Goal: Information Seeking & Learning: Learn about a topic

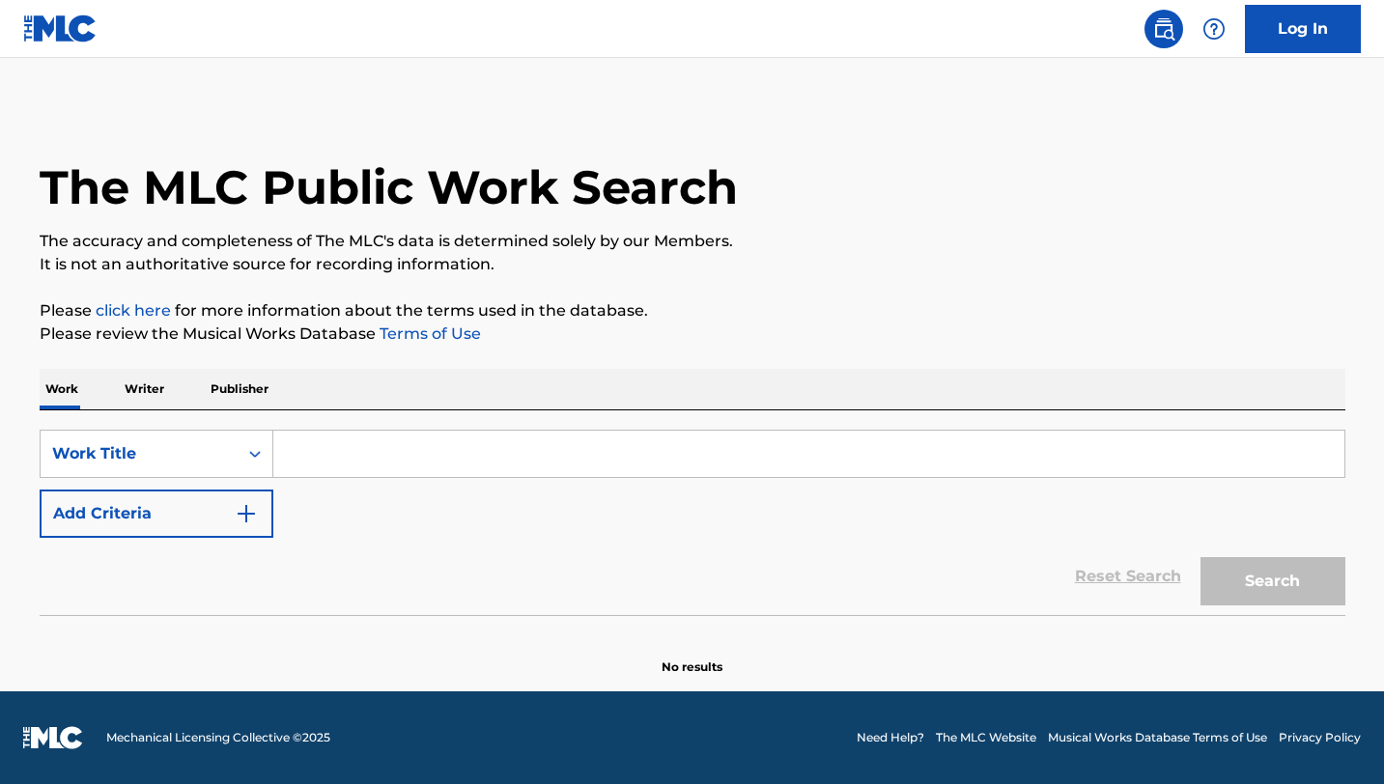
click at [361, 446] on input "Search Form" at bounding box center [808, 454] width 1071 height 46
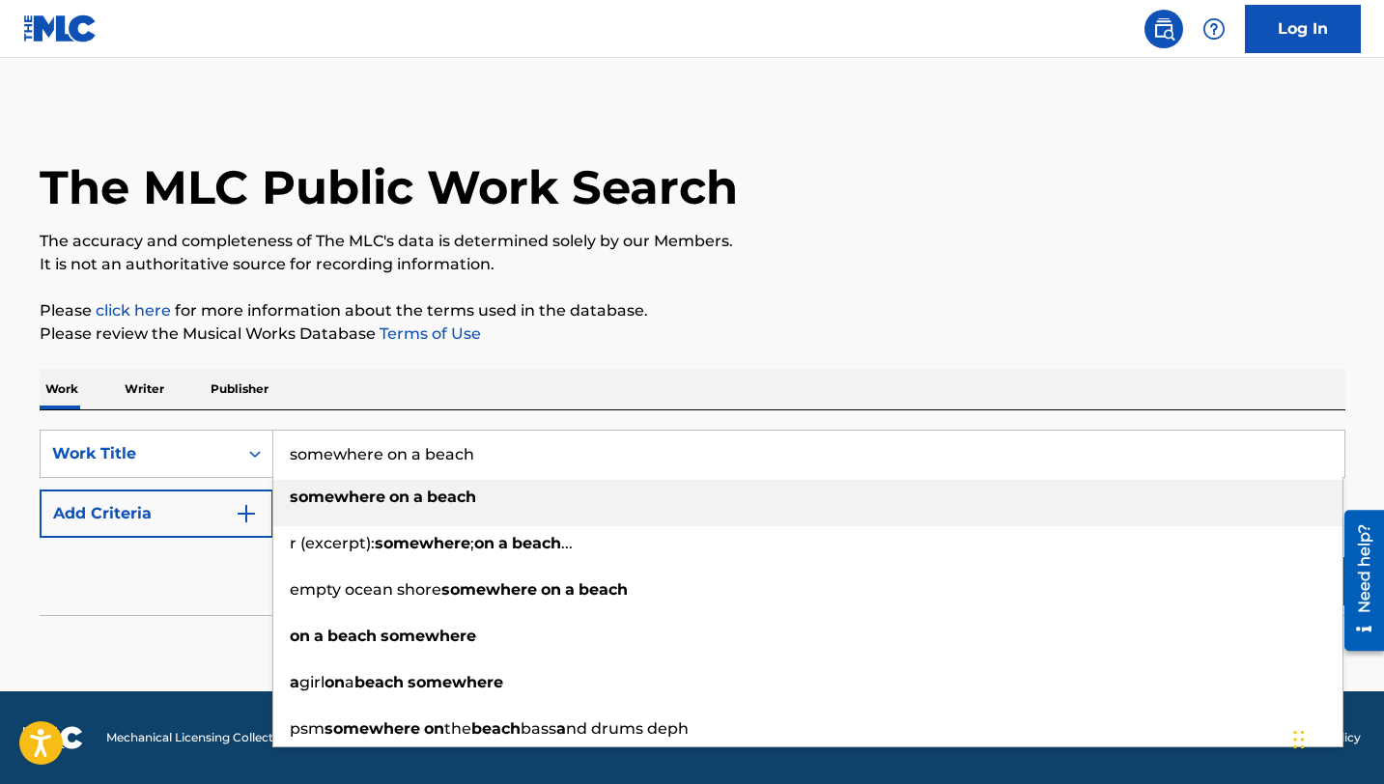
type input "somewhere on a beach"
click at [360, 504] on strong "somewhere" at bounding box center [338, 497] width 96 height 18
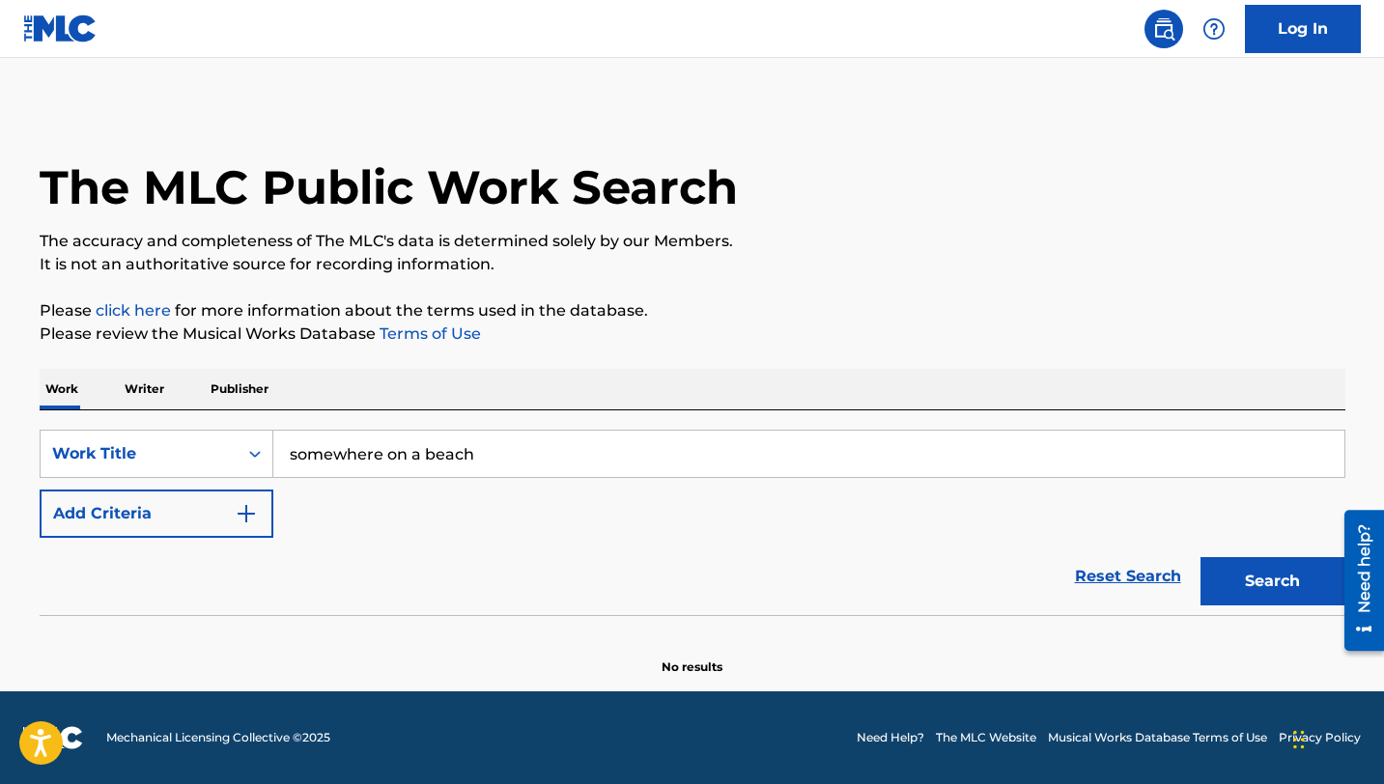
click at [241, 541] on div "Reset Search Search" at bounding box center [693, 576] width 1306 height 77
click at [244, 516] on img "Search Form" at bounding box center [246, 513] width 23 height 23
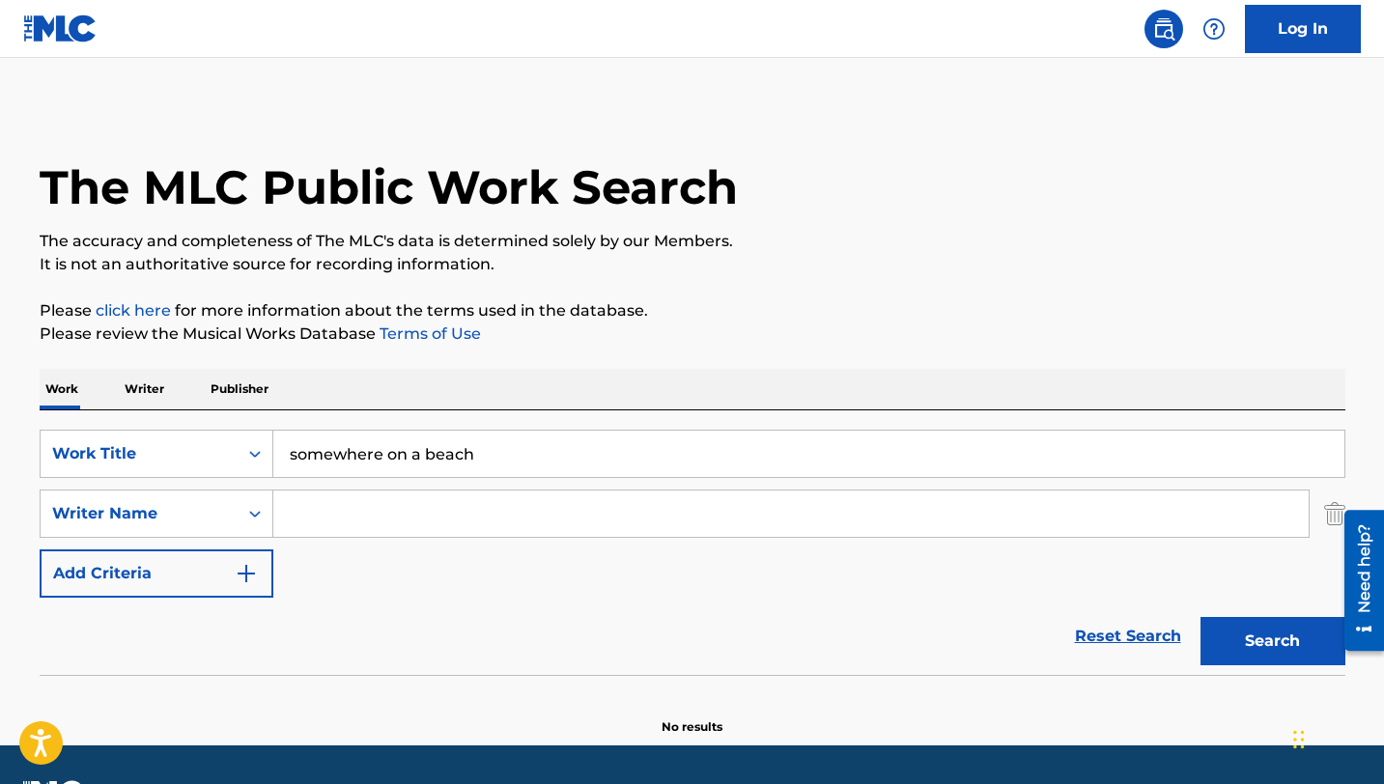
click at [340, 518] on input "Search Form" at bounding box center [791, 514] width 1036 height 46
type input "[PERSON_NAME]"
click at [1201, 617] on button "Search" at bounding box center [1273, 641] width 145 height 48
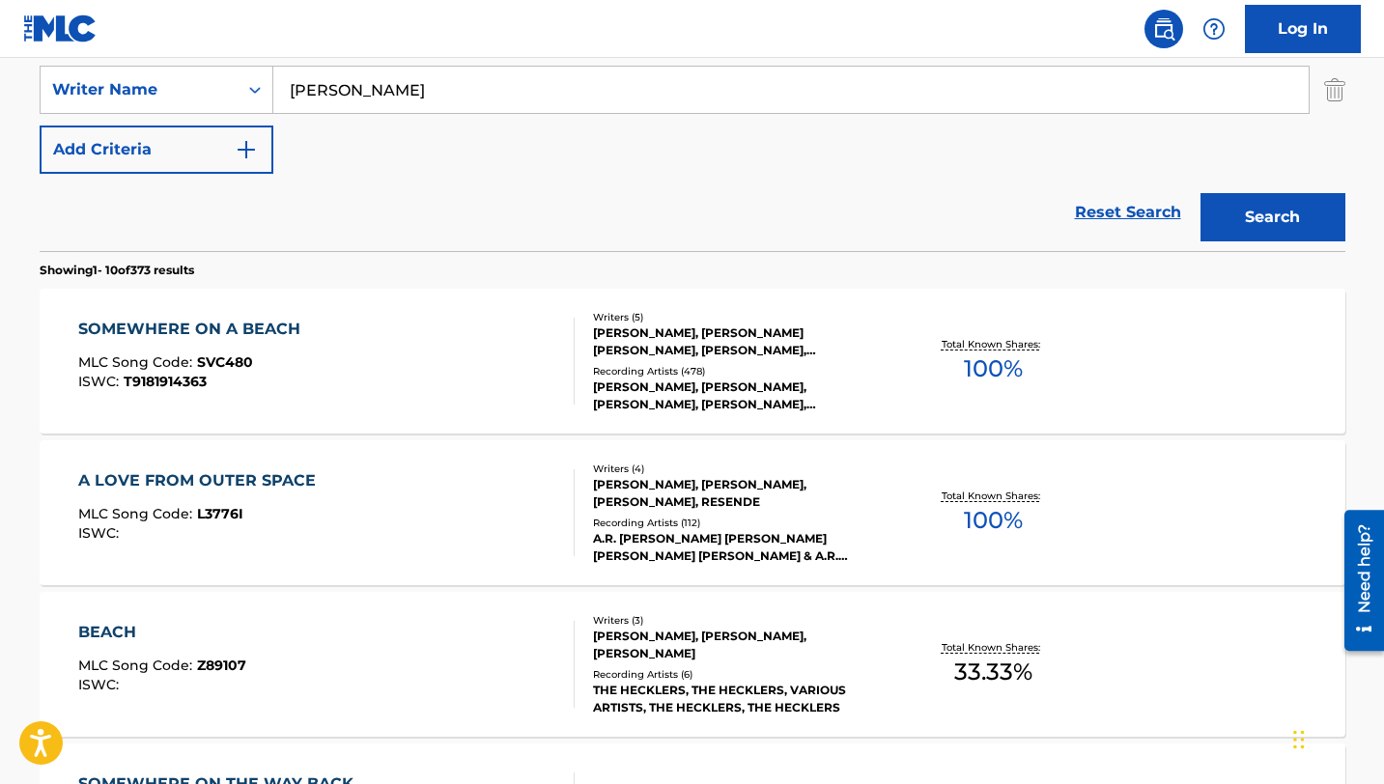
scroll to position [427, 0]
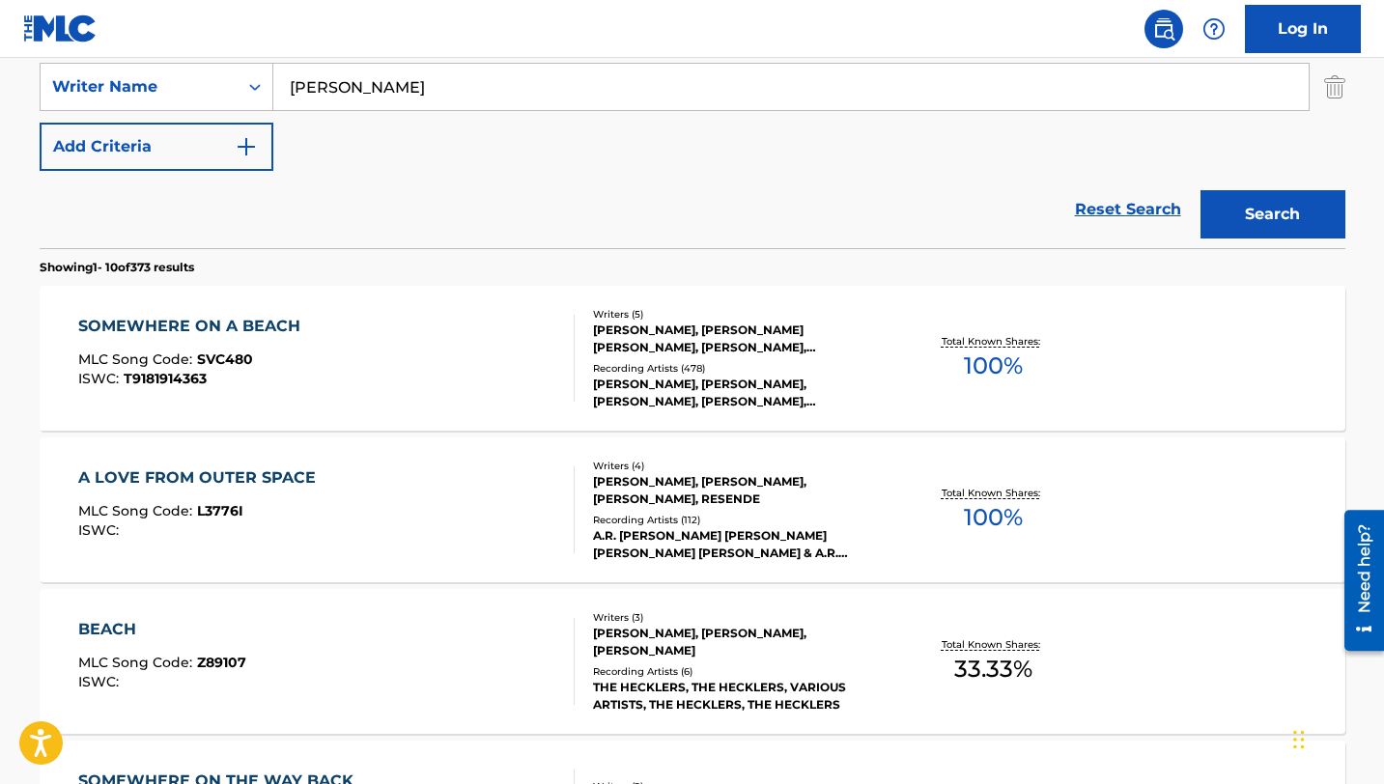
click at [224, 321] on div "SOMEWHERE ON A BEACH" at bounding box center [194, 326] width 232 height 23
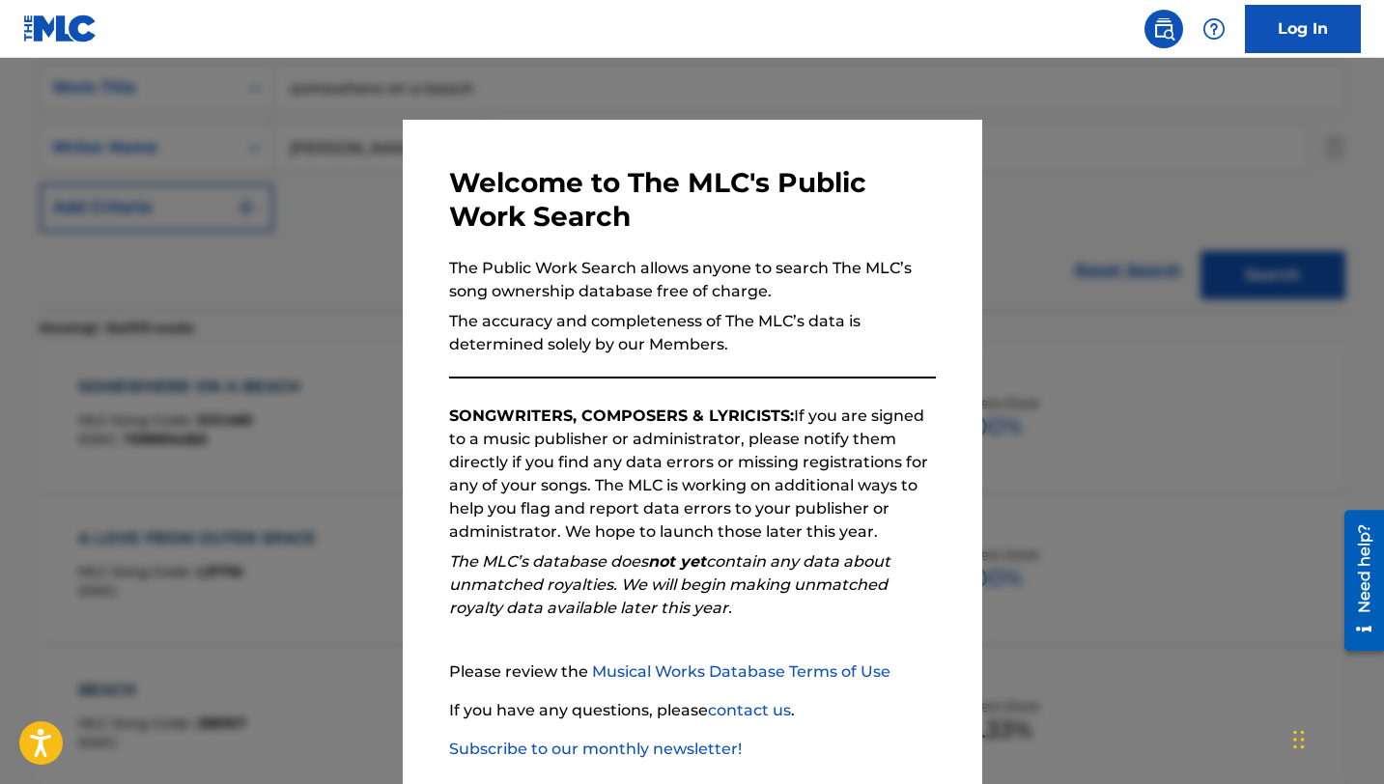
scroll to position [366, 0]
click at [307, 199] on div at bounding box center [692, 450] width 1384 height 784
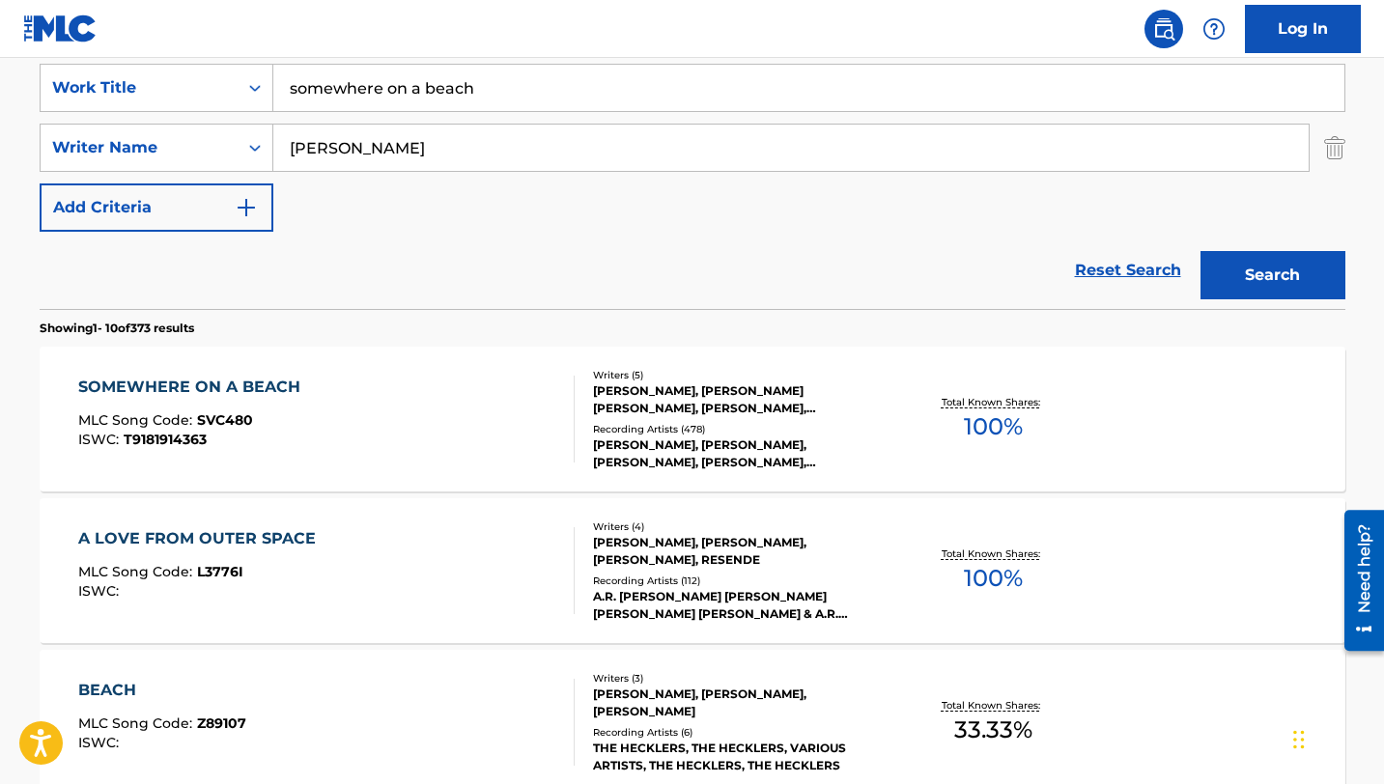
click at [402, 90] on input "somewhere on a beach" at bounding box center [808, 88] width 1071 height 46
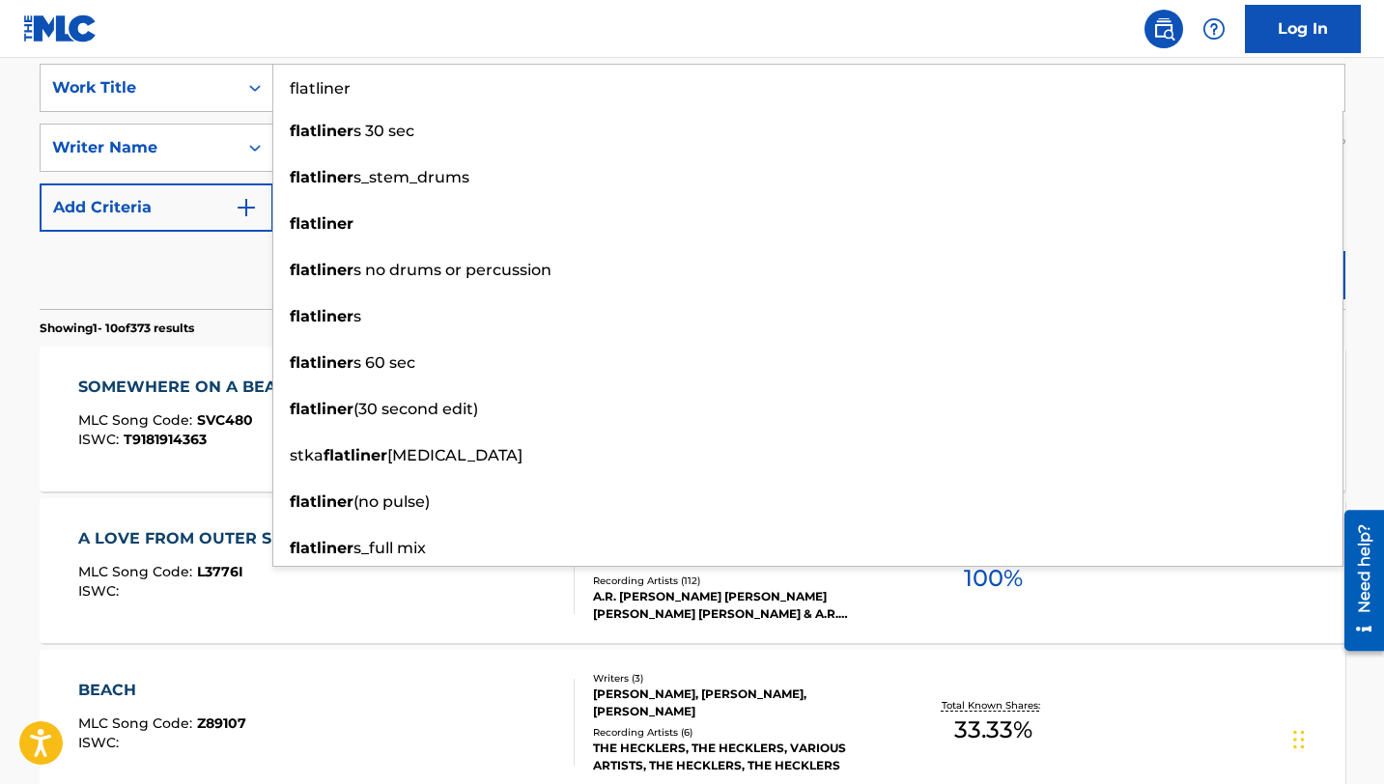
type input "flatliner"
click at [160, 285] on div "Reset Search Search" at bounding box center [693, 270] width 1306 height 77
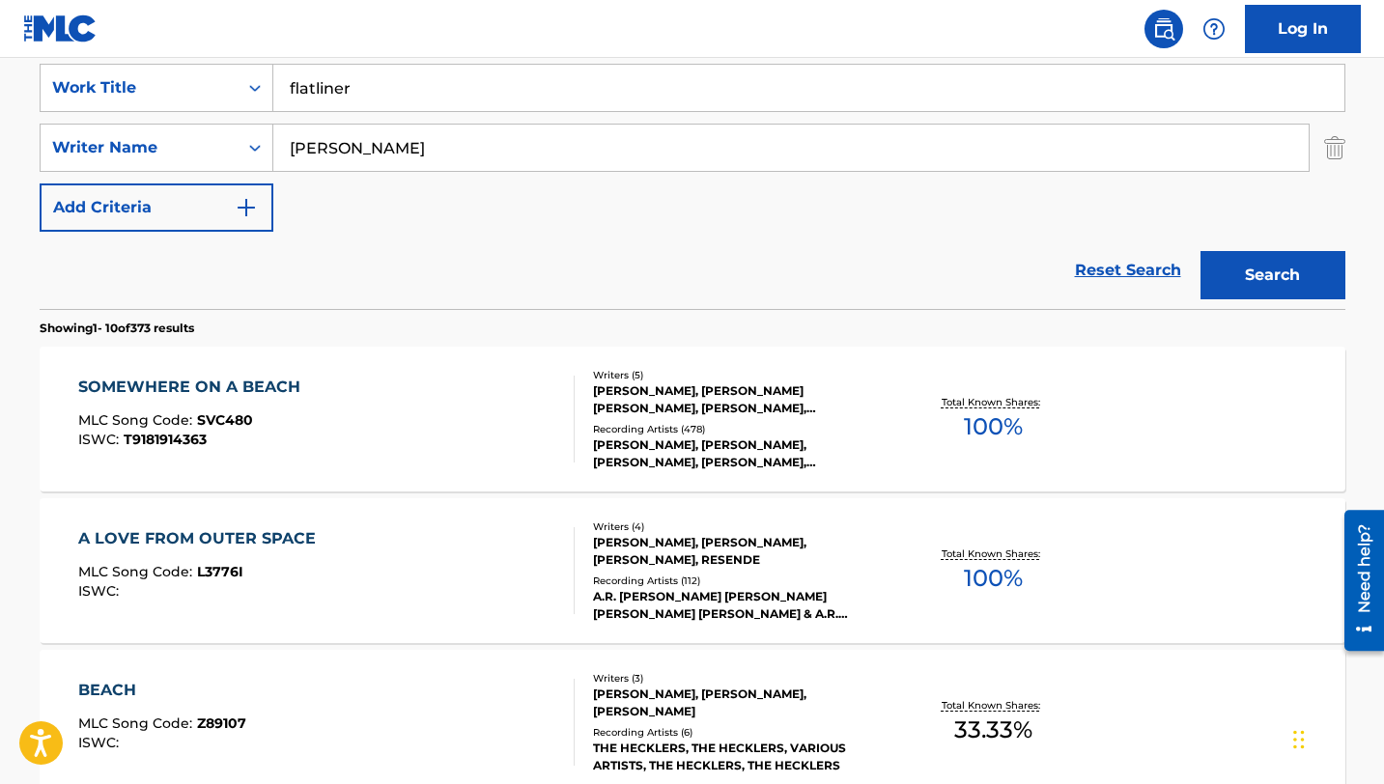
click at [1269, 272] on button "Search" at bounding box center [1273, 275] width 145 height 48
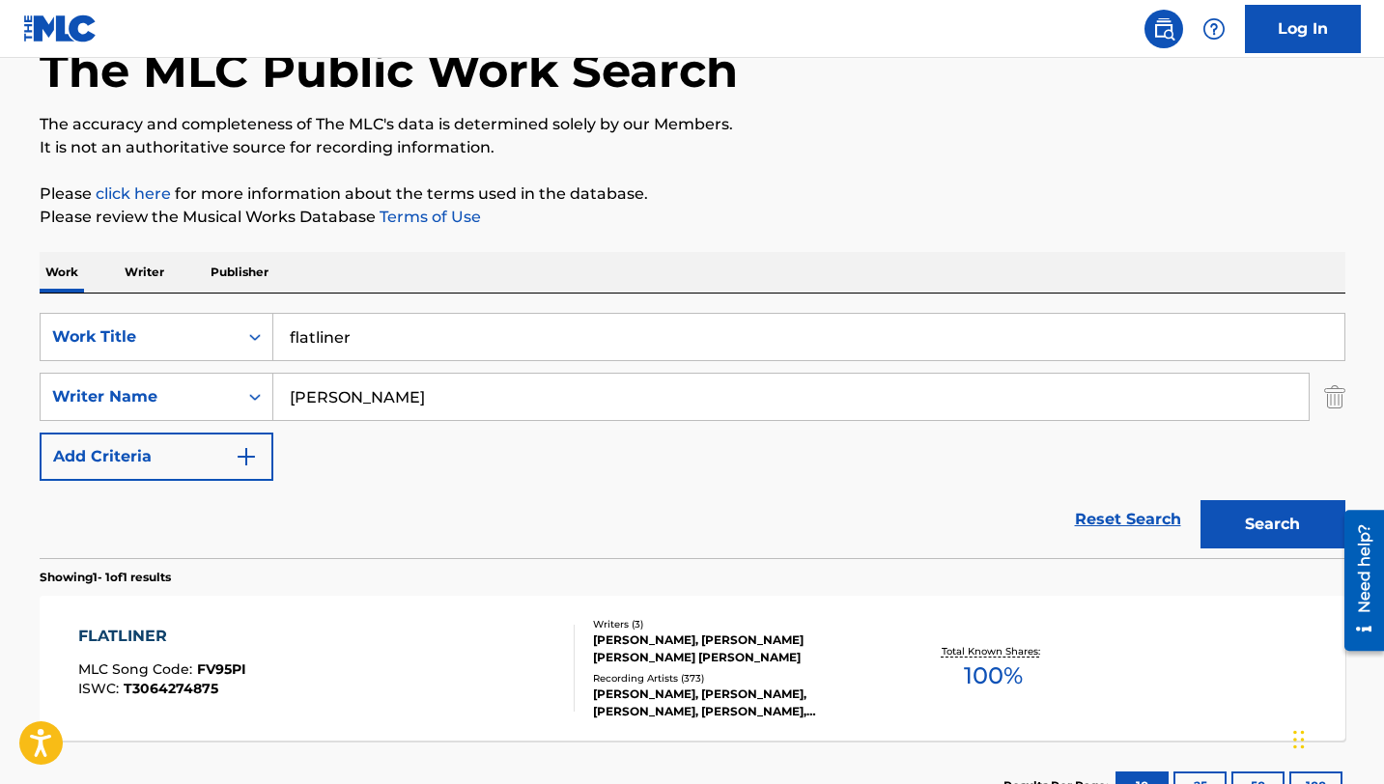
scroll to position [267, 0]
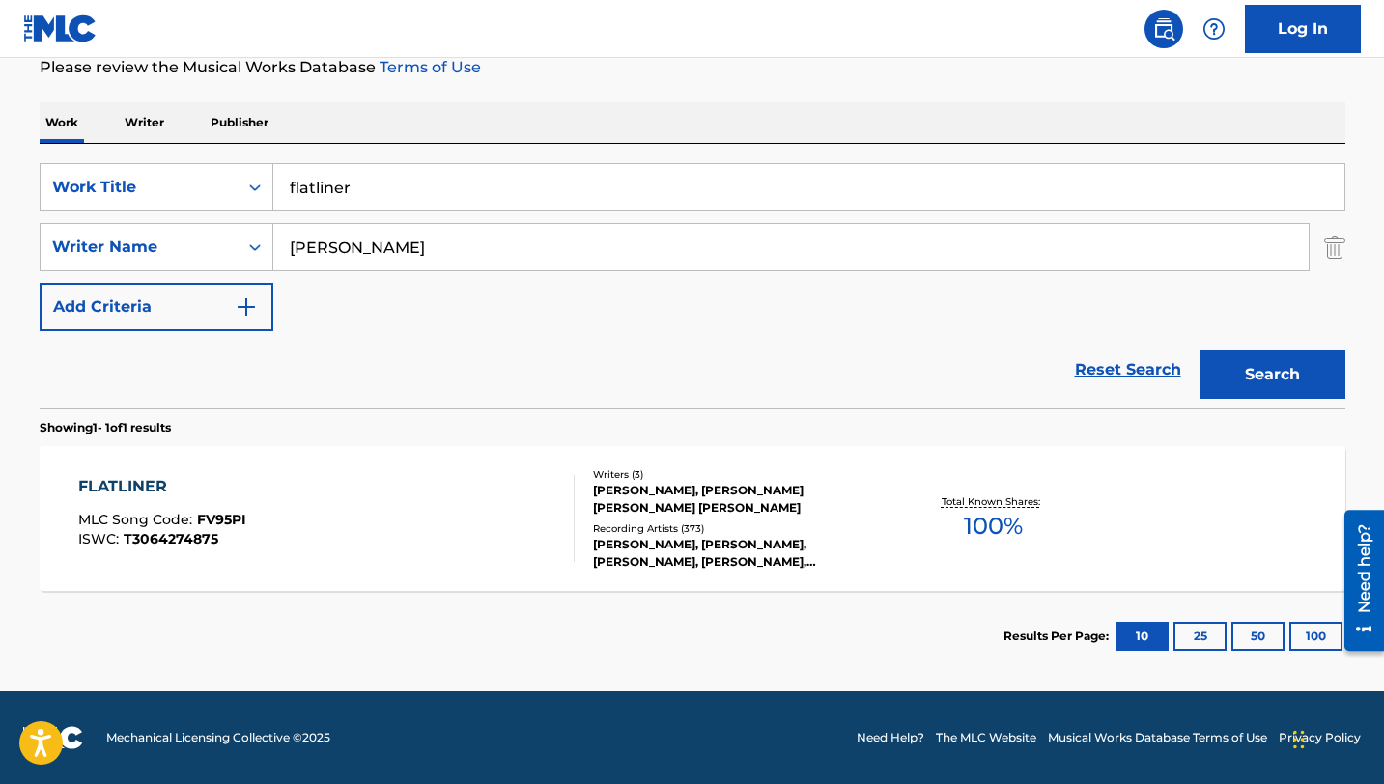
click at [149, 491] on div "FLATLINER" at bounding box center [162, 486] width 168 height 23
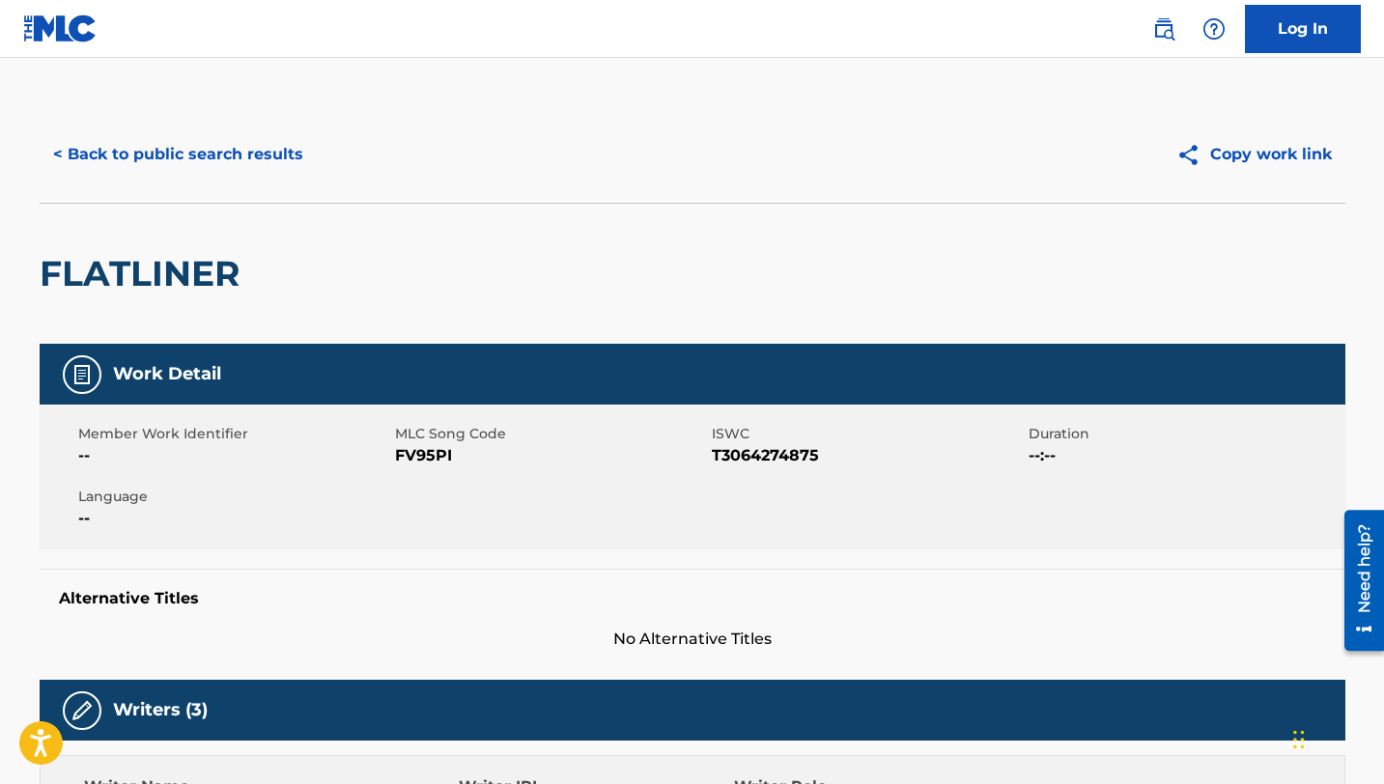
scroll to position [156, 0]
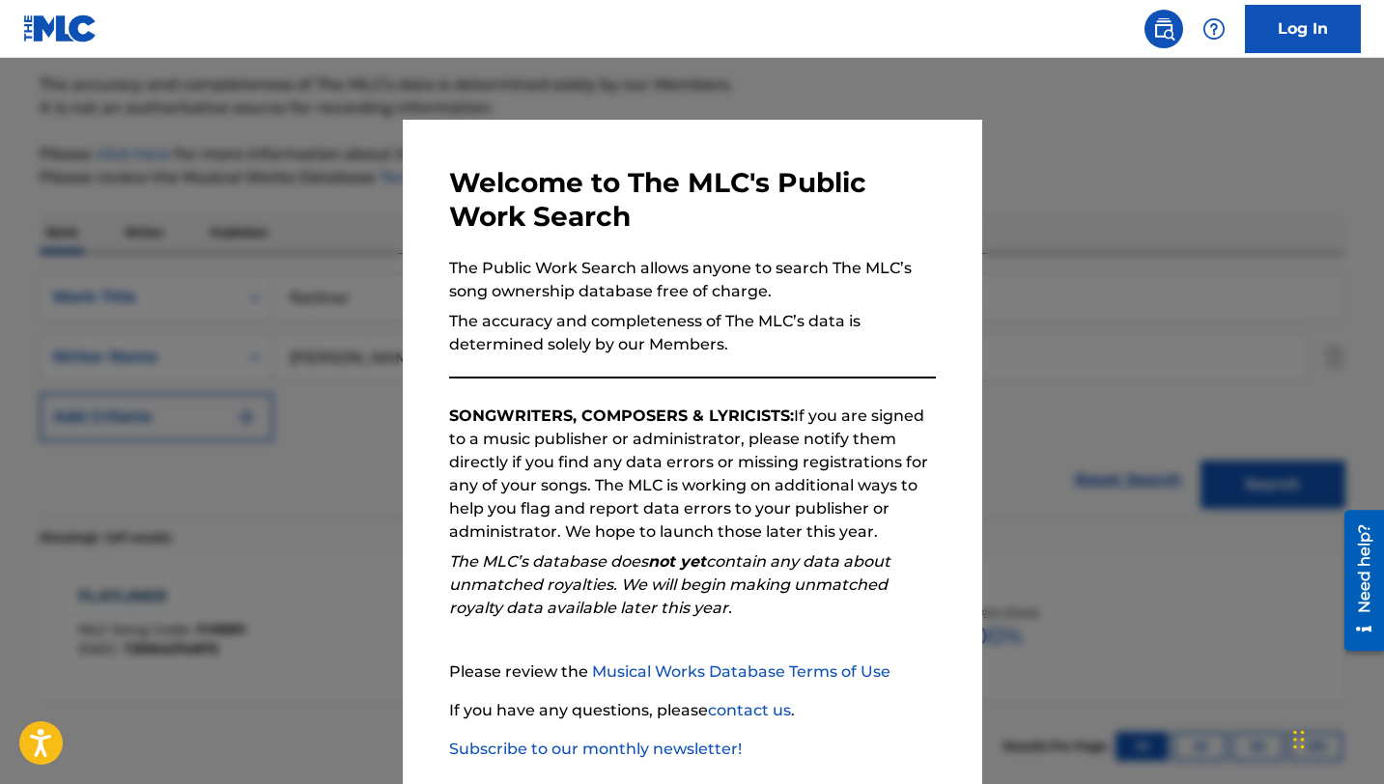
click at [333, 260] on div at bounding box center [692, 450] width 1384 height 784
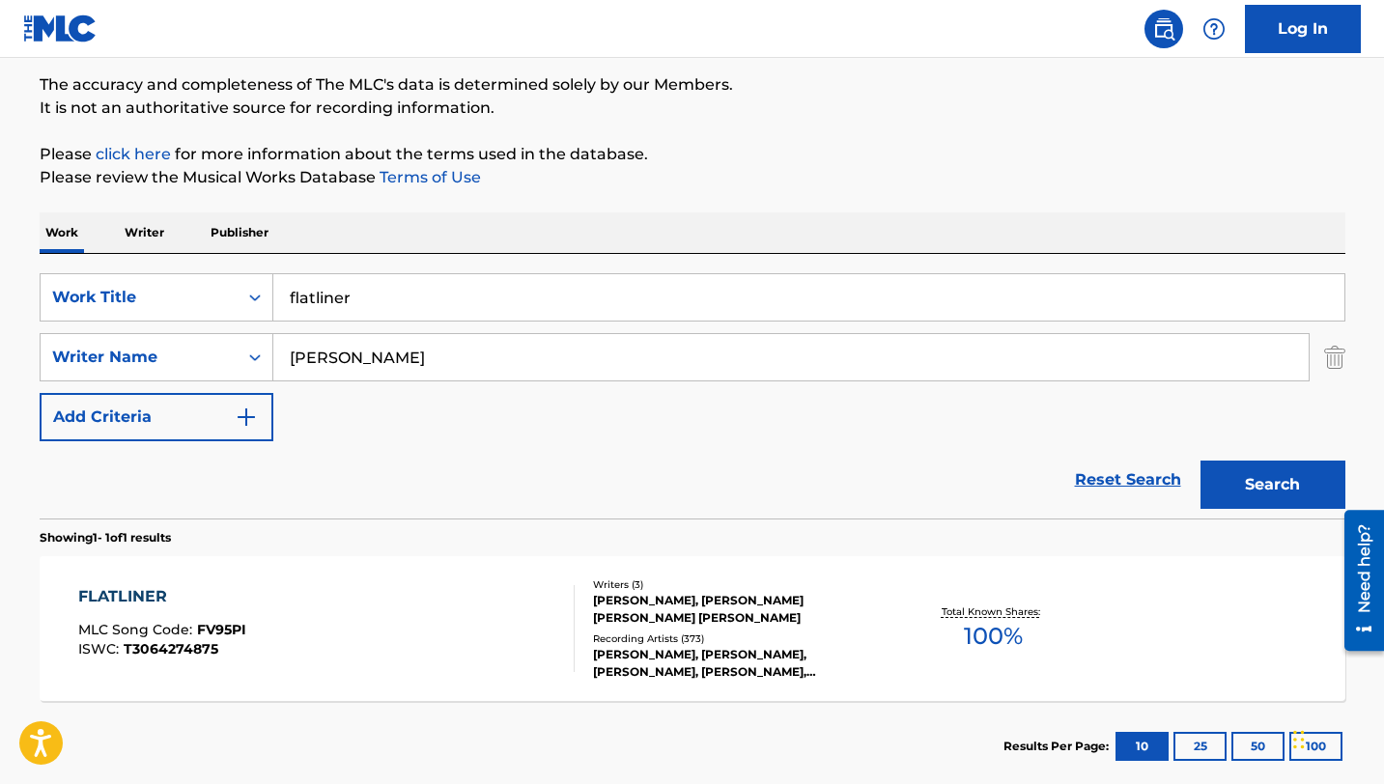
click at [363, 302] on input "flatliner" at bounding box center [808, 297] width 1071 height 46
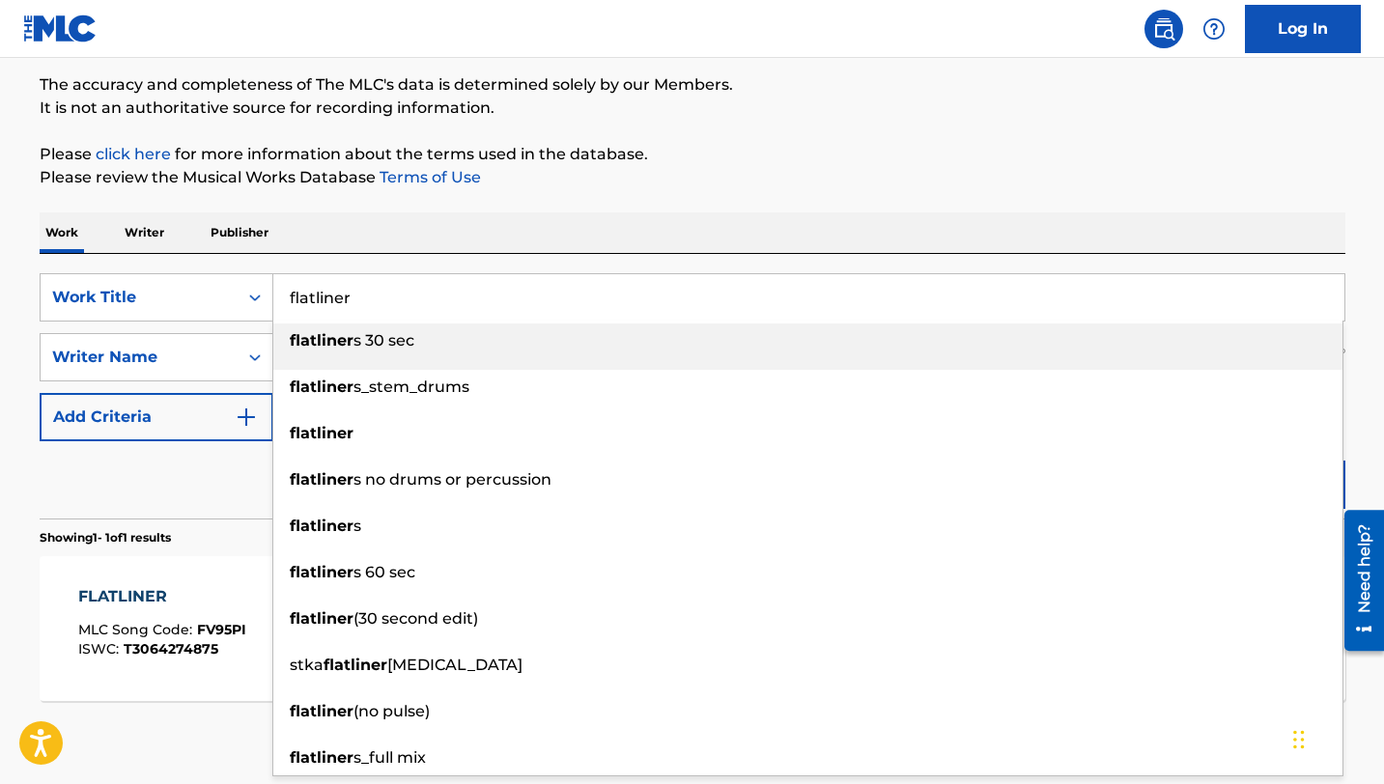
click at [363, 302] on input "flatliner" at bounding box center [808, 297] width 1071 height 46
type input "f"
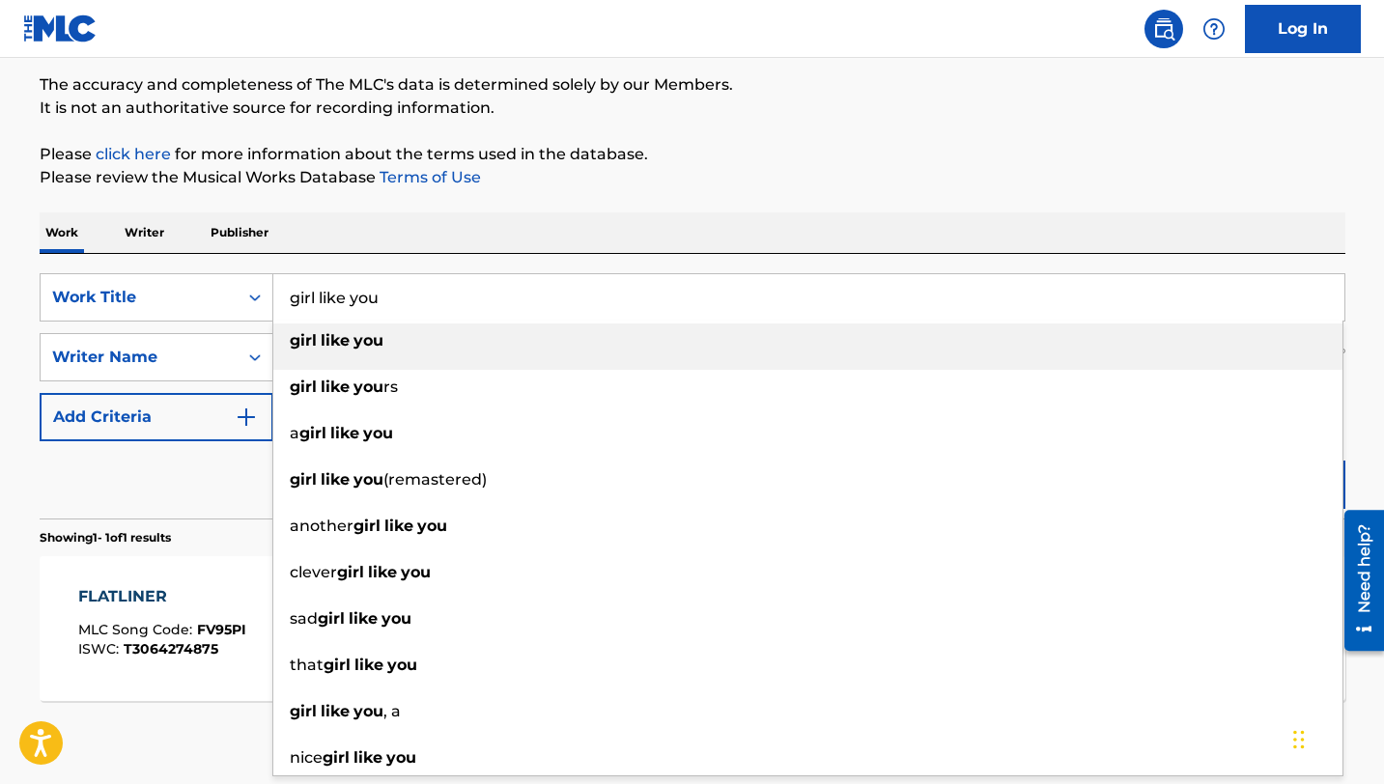
type input "girl like you"
click at [355, 343] on strong "you" at bounding box center [369, 340] width 30 height 18
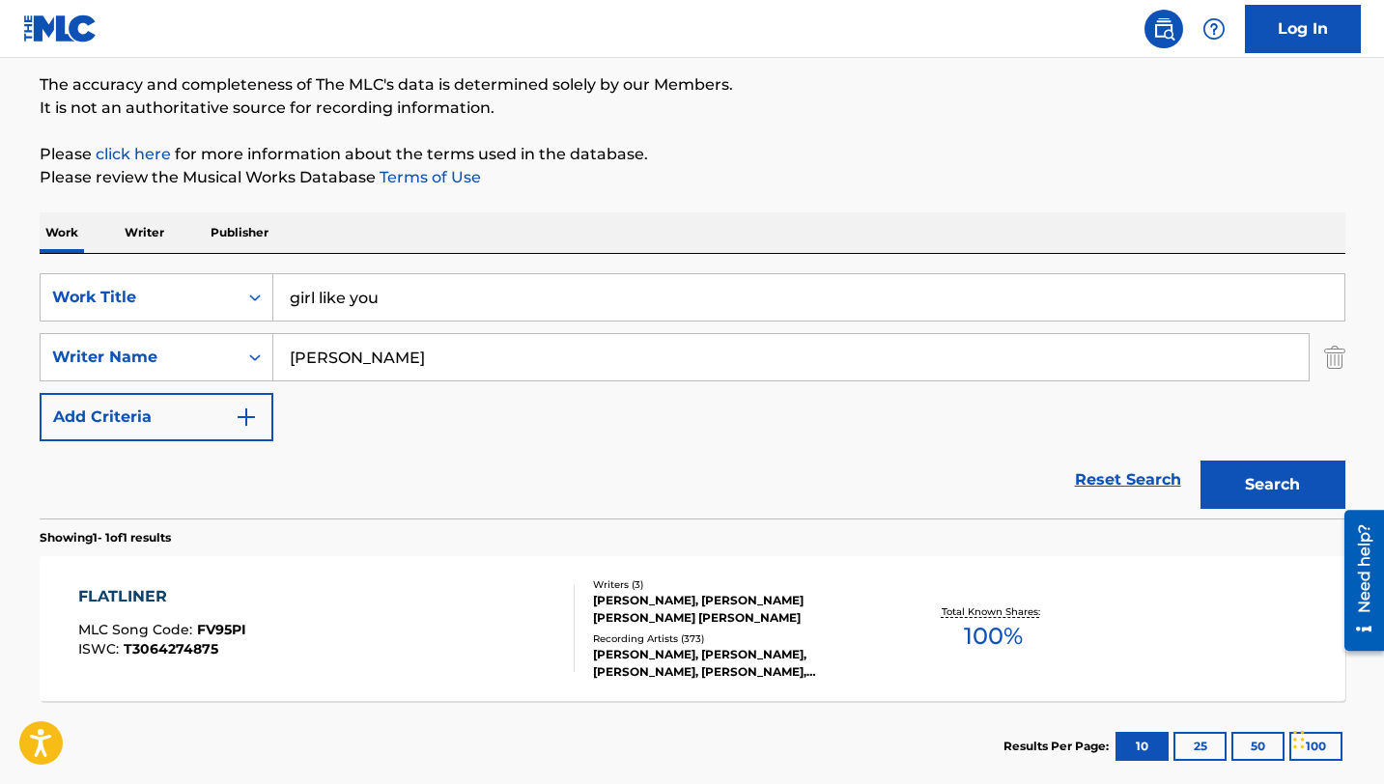
click at [1294, 471] on button "Search" at bounding box center [1273, 485] width 145 height 48
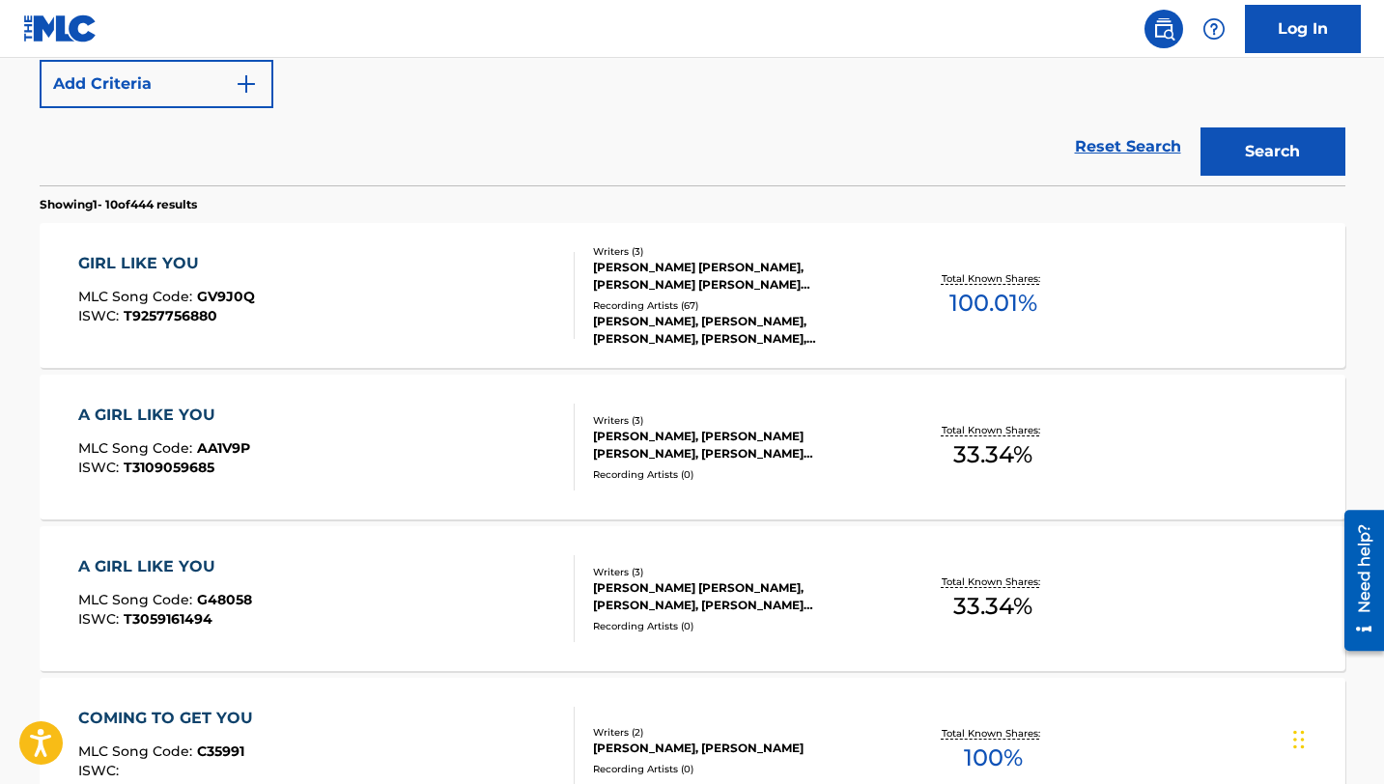
scroll to position [524, 0]
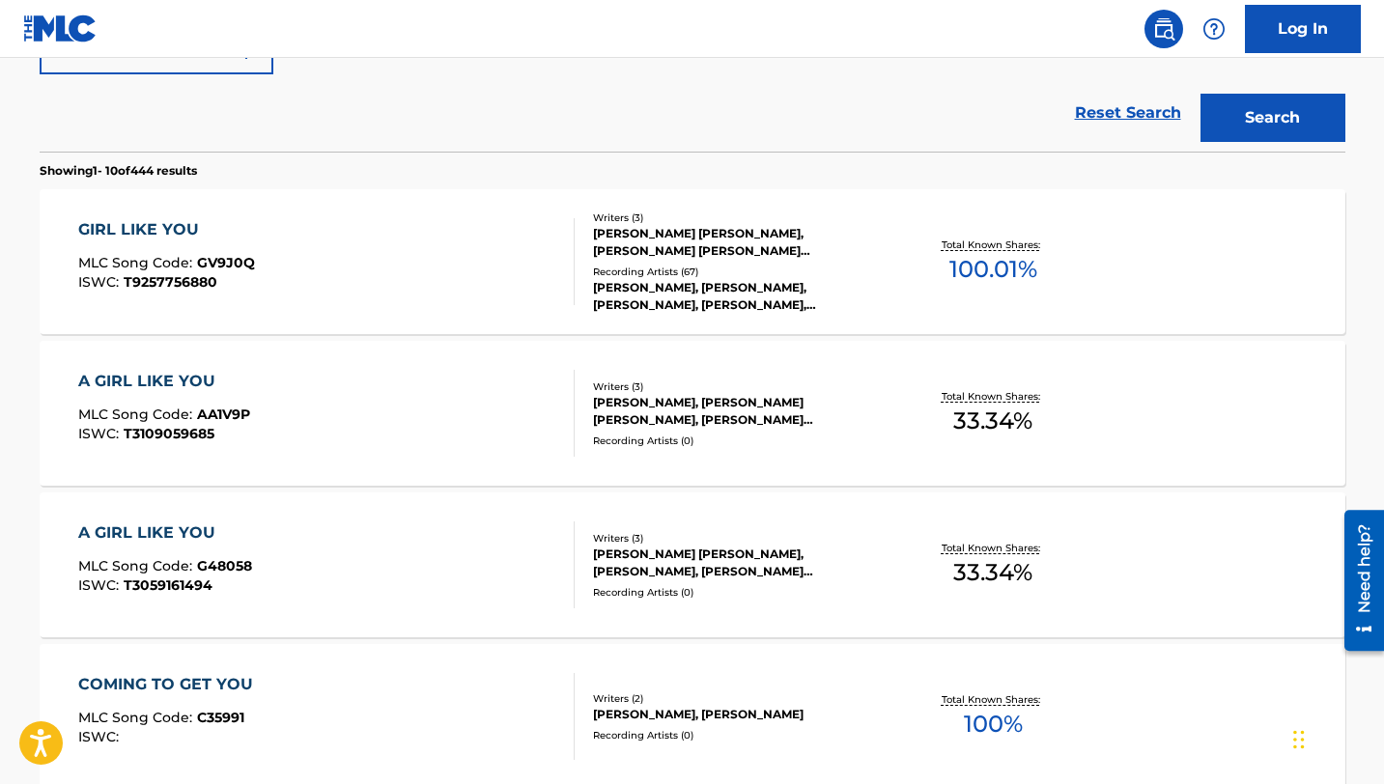
click at [168, 234] on div "GIRL LIKE YOU" at bounding box center [166, 229] width 177 height 23
